Goal: Navigation & Orientation: Find specific page/section

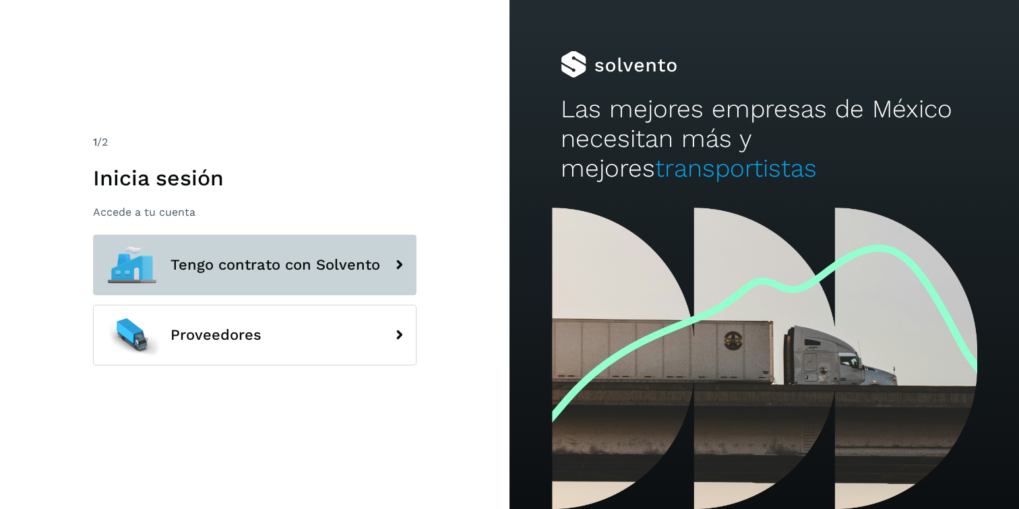
click at [228, 262] on span "Tengo contrato con Solvento" at bounding box center [276, 265] width 210 height 16
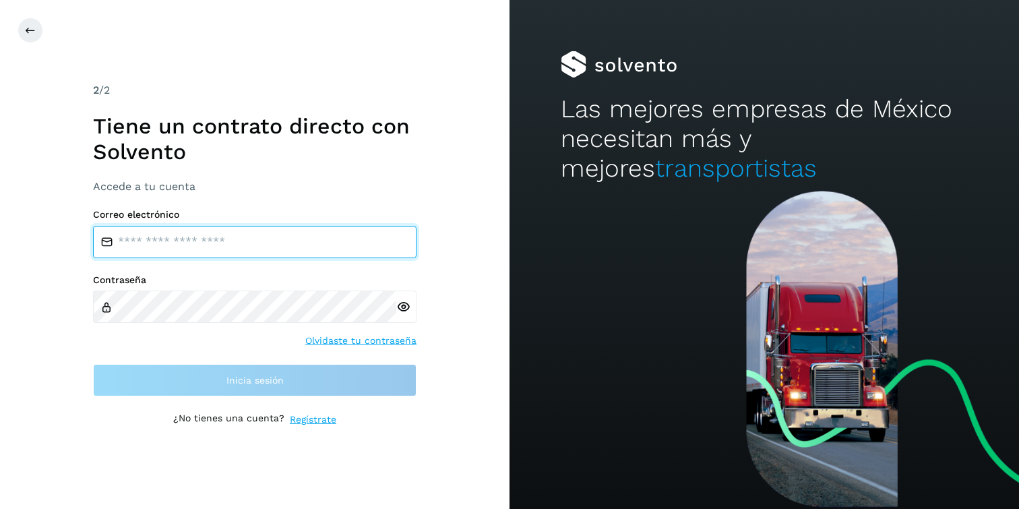
click at [230, 250] on input "email" at bounding box center [255, 242] width 324 height 32
type input "**********"
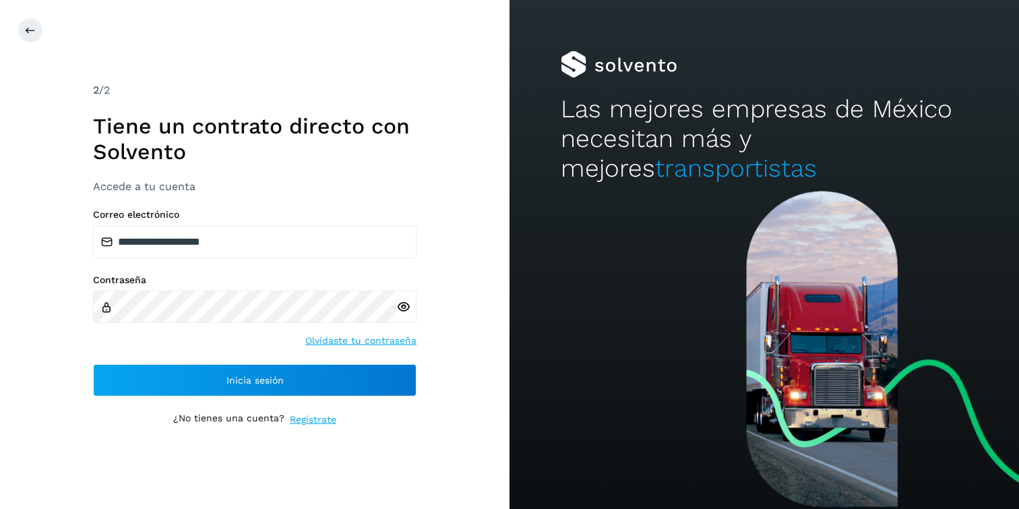
click at [412, 312] on div at bounding box center [406, 306] width 20 height 32
click at [402, 307] on icon at bounding box center [403, 307] width 14 height 14
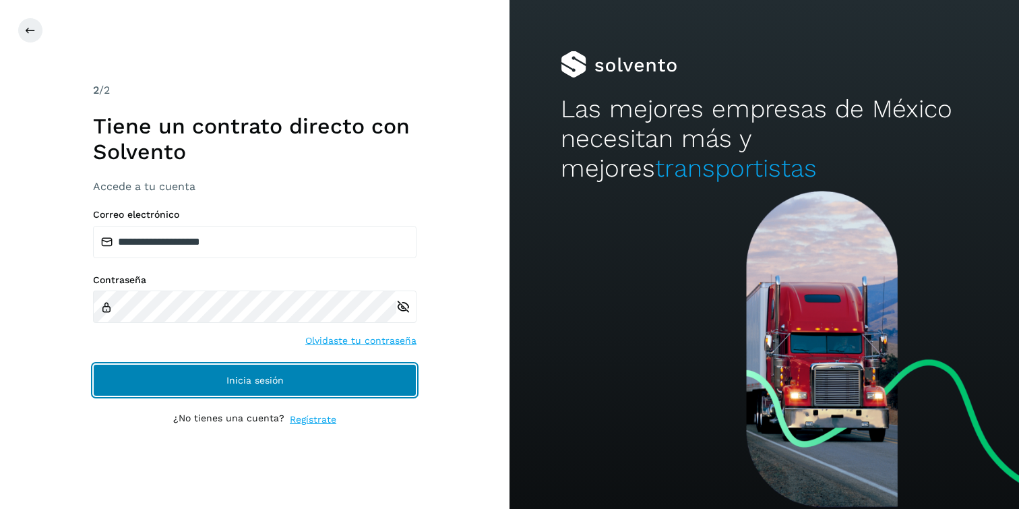
click at [235, 379] on span "Inicia sesión" at bounding box center [254, 379] width 57 height 9
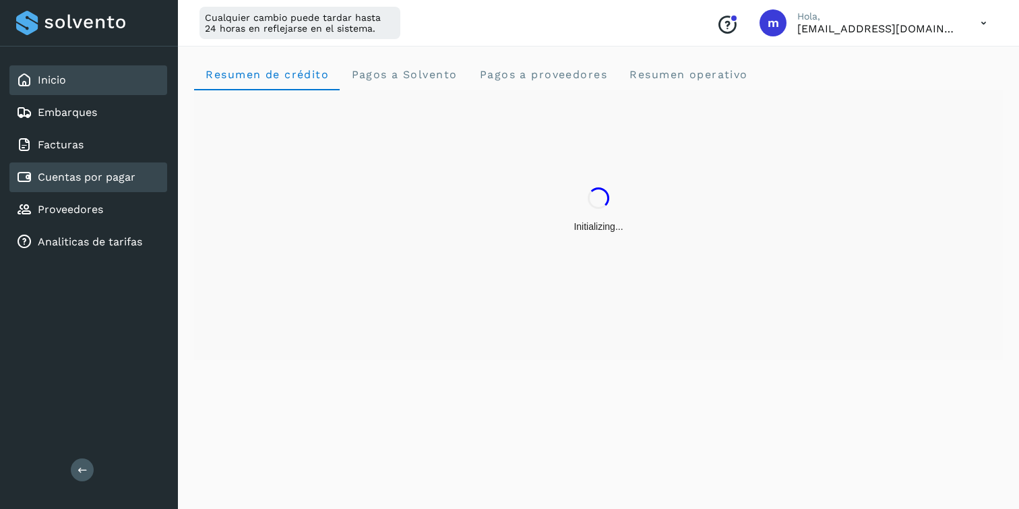
click at [88, 174] on link "Cuentas por pagar" at bounding box center [87, 177] width 98 height 13
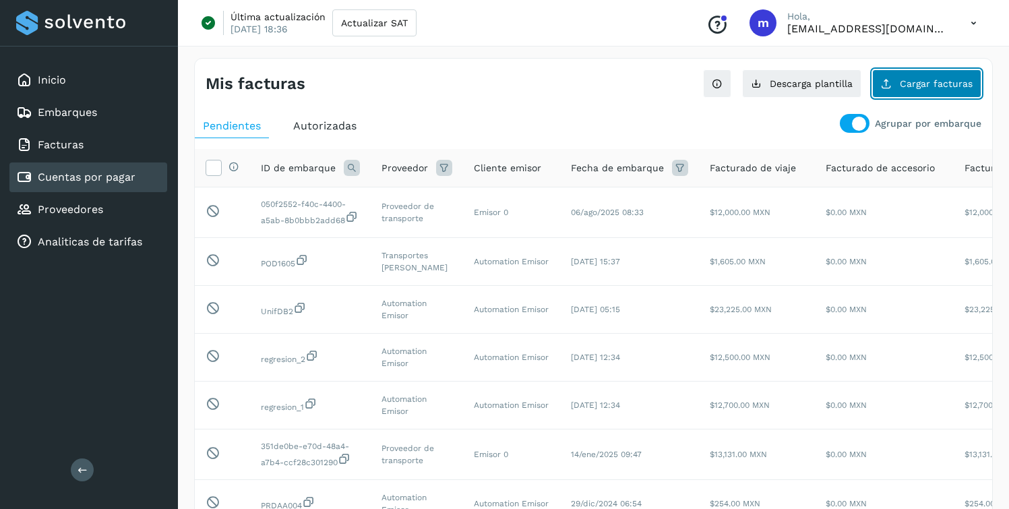
click at [913, 75] on button "Cargar facturas" at bounding box center [926, 83] width 109 height 28
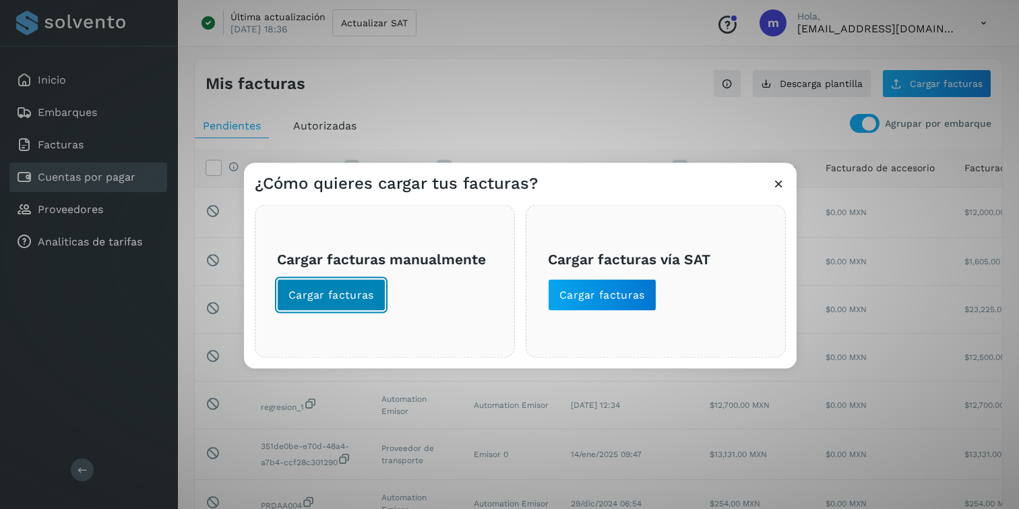
click at [321, 309] on button "Cargar facturas" at bounding box center [331, 294] width 109 height 32
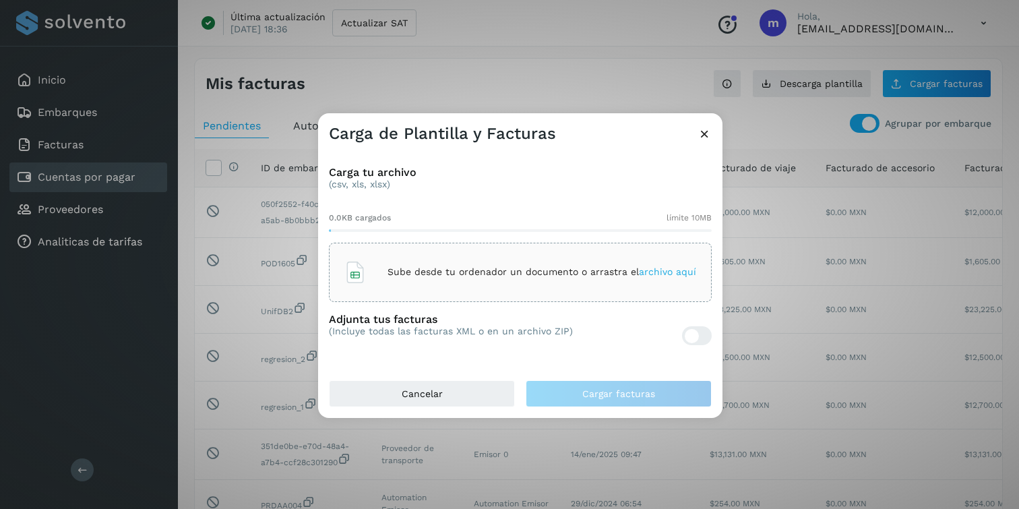
click at [708, 130] on icon at bounding box center [705, 134] width 14 height 14
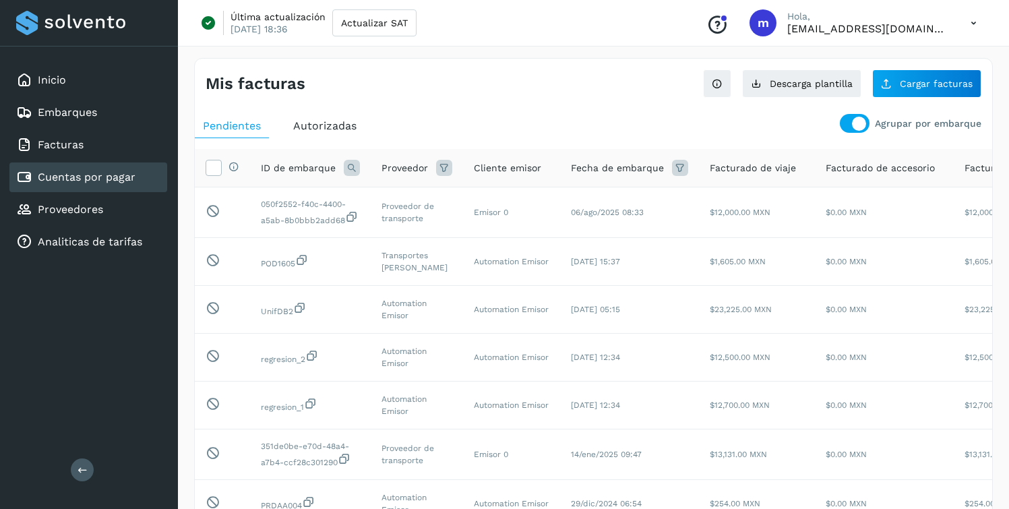
click at [311, 125] on span "Autorizadas" at bounding box center [324, 125] width 63 height 13
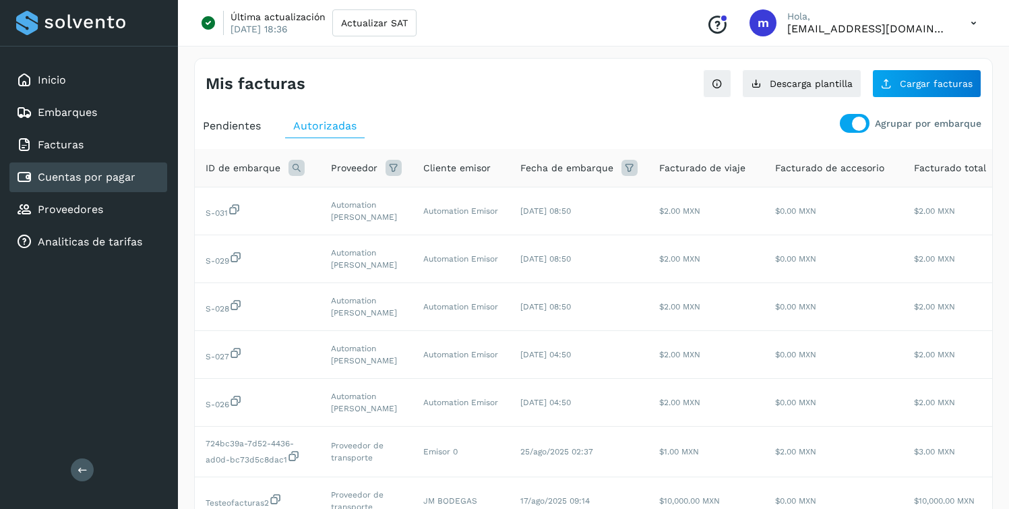
click at [247, 126] on span "Pendientes" at bounding box center [232, 125] width 58 height 13
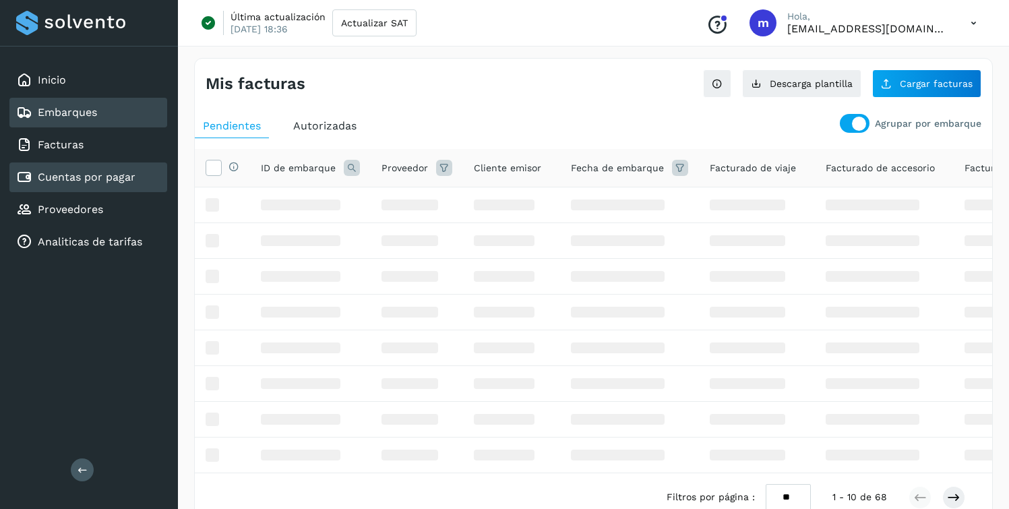
click at [84, 120] on div "Embarques" at bounding box center [56, 112] width 81 height 16
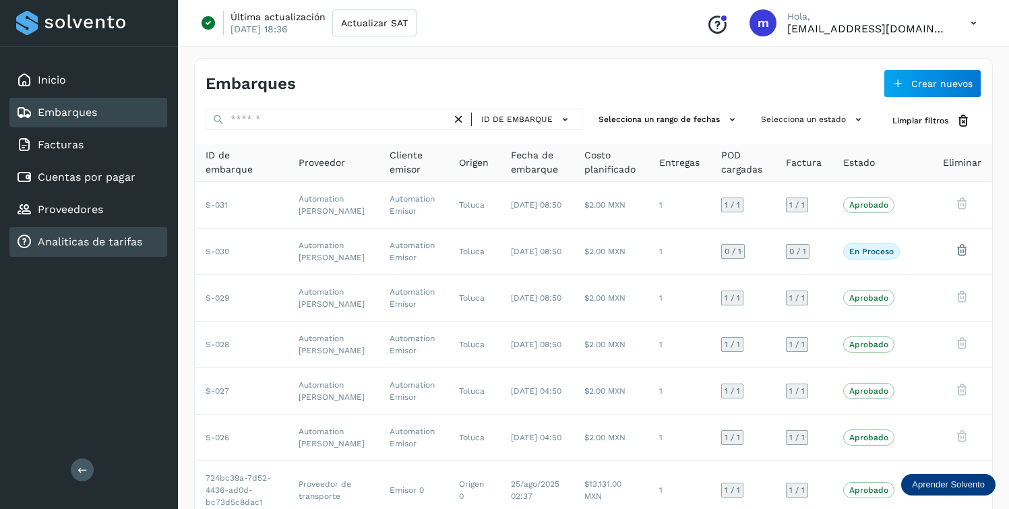
click at [78, 240] on link "Analiticas de tarifas" at bounding box center [90, 241] width 104 height 13
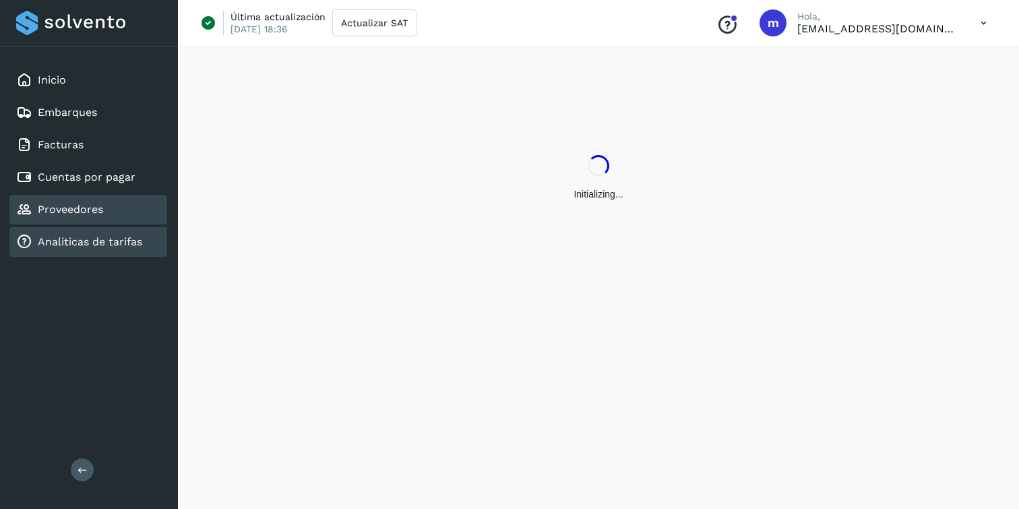
click at [78, 214] on link "Proveedores" at bounding box center [70, 209] width 65 height 13
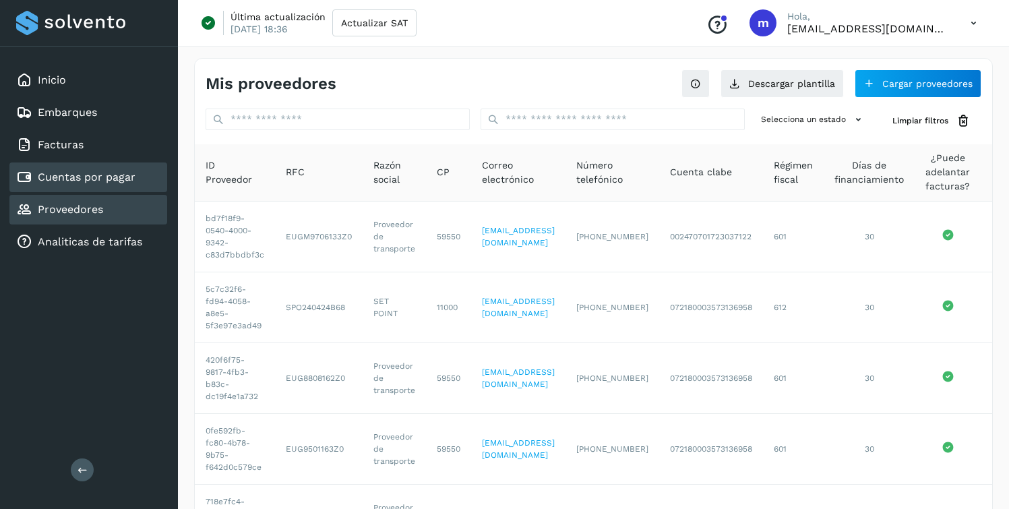
click at [59, 175] on link "Cuentas por pagar" at bounding box center [87, 177] width 98 height 13
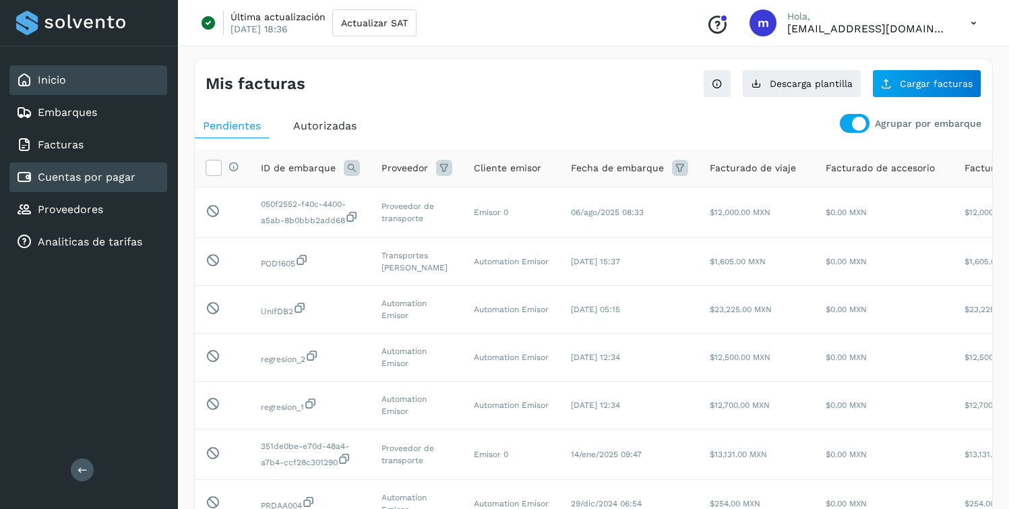
click at [74, 88] on div "Inicio" at bounding box center [88, 80] width 158 height 30
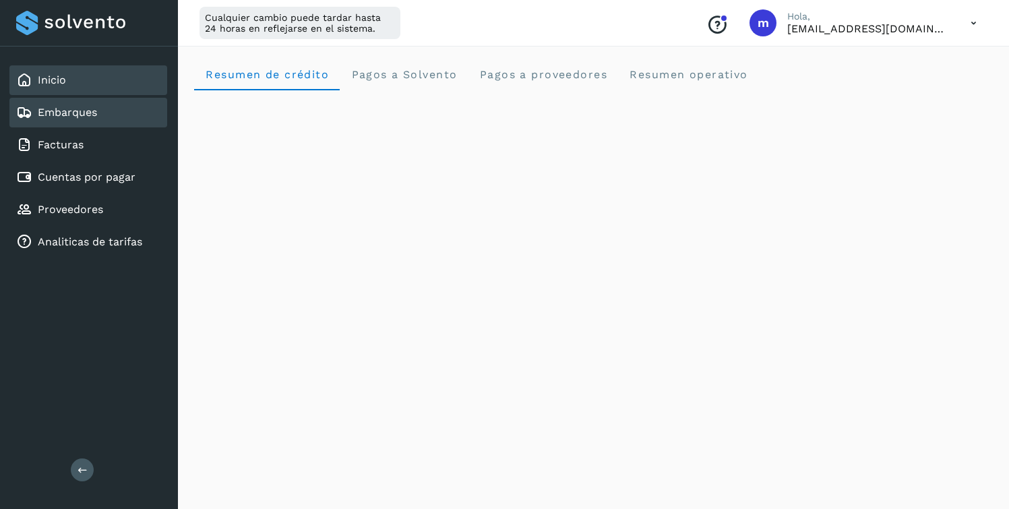
click at [55, 114] on link "Embarques" at bounding box center [67, 112] width 59 height 13
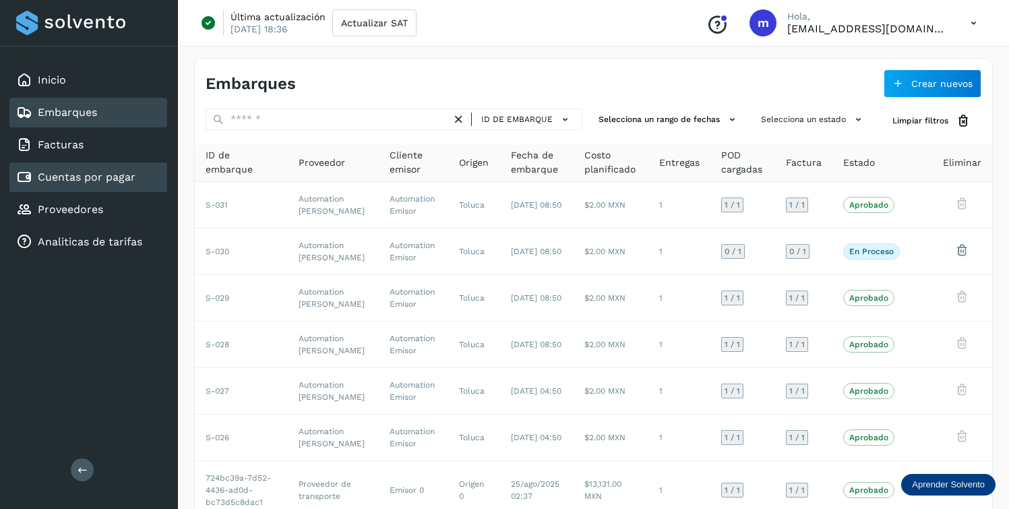
click at [77, 173] on link "Cuentas por pagar" at bounding box center [87, 177] width 98 height 13
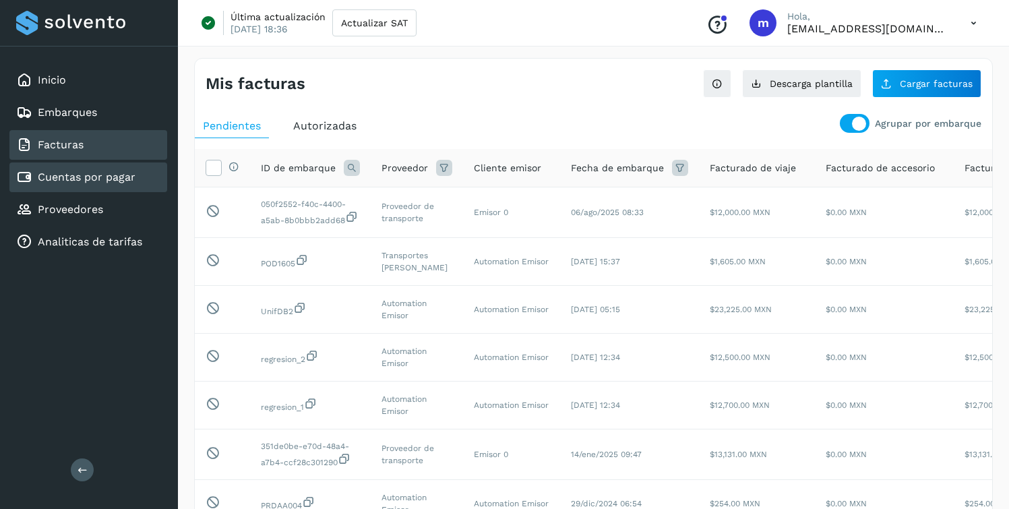
click at [96, 133] on div "Facturas" at bounding box center [88, 145] width 158 height 30
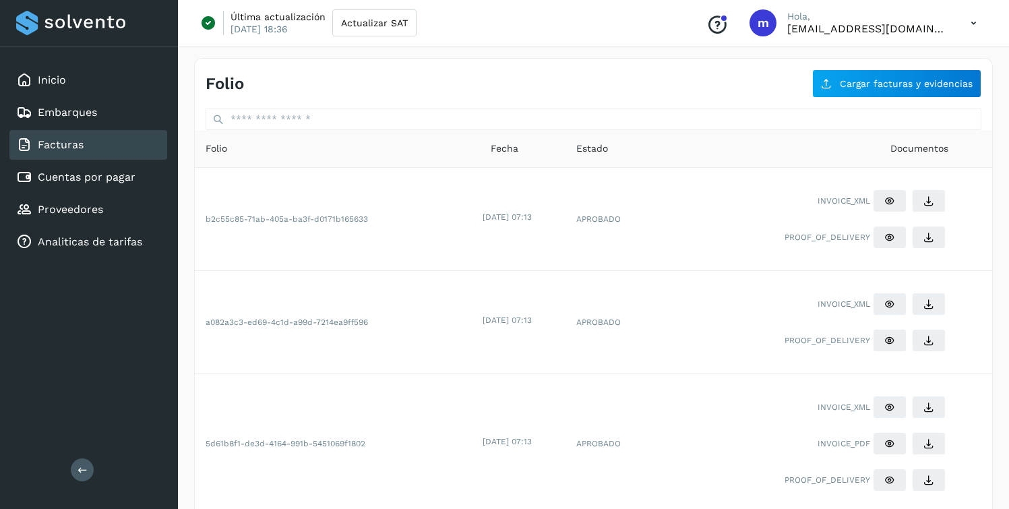
click at [973, 22] on icon at bounding box center [974, 23] width 28 height 28
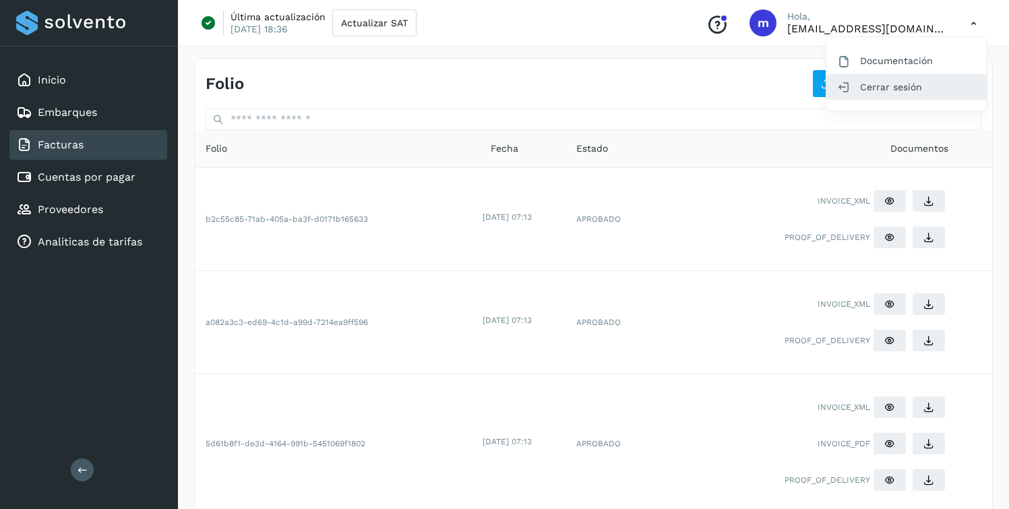
click at [908, 92] on div "Cerrar sesión" at bounding box center [906, 87] width 160 height 26
